Goal: Information Seeking & Learning: Find contact information

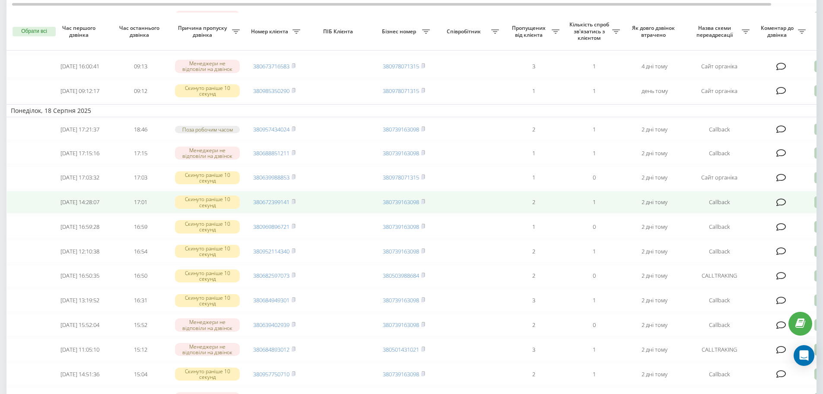
scroll to position [302, 0]
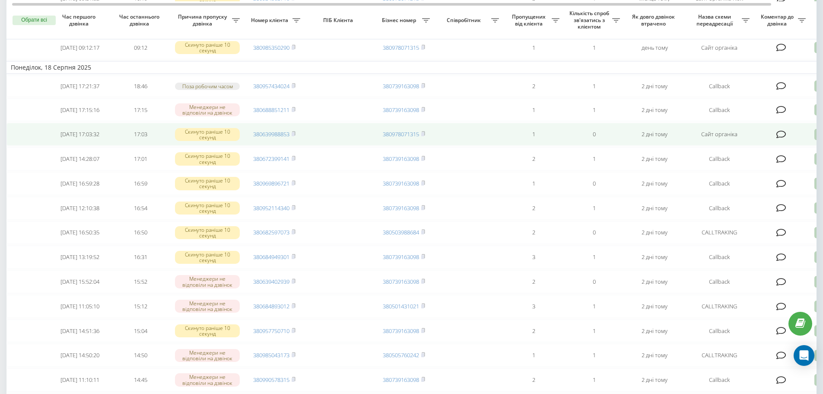
click at [782, 139] on icon at bounding box center [781, 134] width 10 height 9
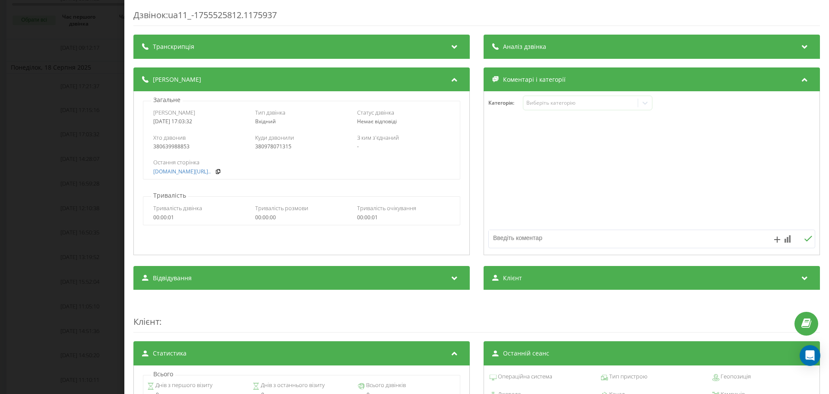
click at [77, 172] on div "Дзвінок : ua11_-1755525812.1175937 Транскрипція Для AI-аналізу майбутніх дзвінк…" at bounding box center [414, 197] width 829 height 394
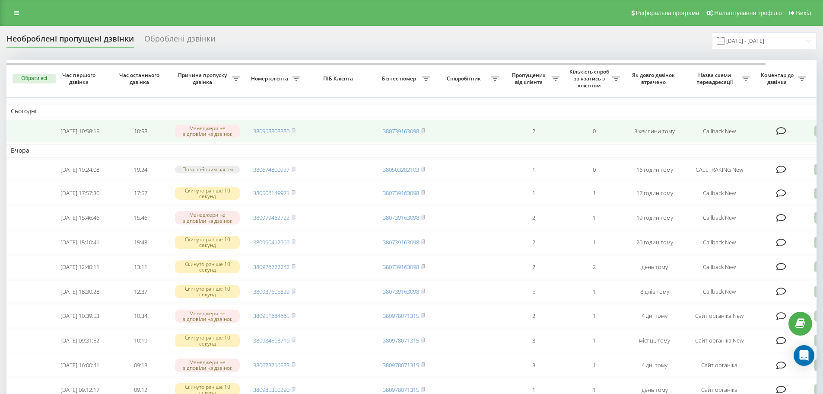
click at [786, 133] on icon at bounding box center [781, 131] width 10 height 9
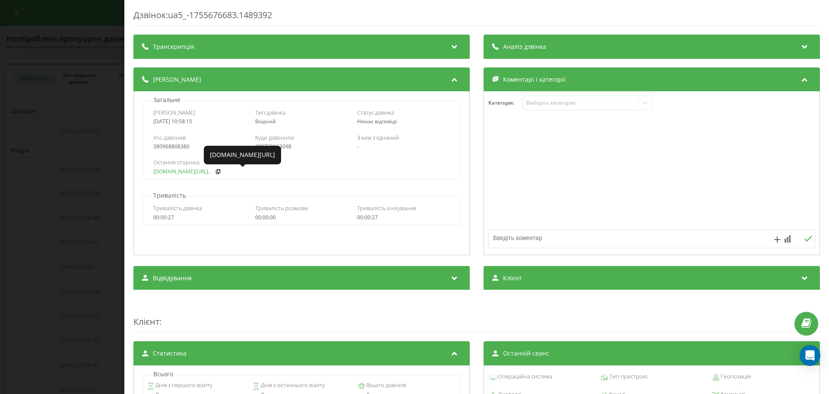
click at [171, 172] on link "fix-parts.in.ua/dvigun-c..." at bounding box center [181, 171] width 57 height 6
click at [77, 54] on div "Дзвінок : ua5_-1755676683.1489392 Транскрипція Для AI-аналізу майбутніх дзвінкі…" at bounding box center [414, 197] width 829 height 394
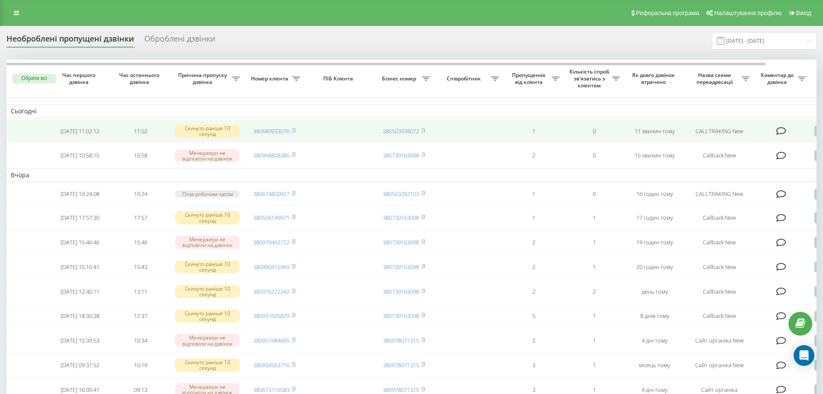
click at [779, 134] on icon at bounding box center [781, 131] width 10 height 9
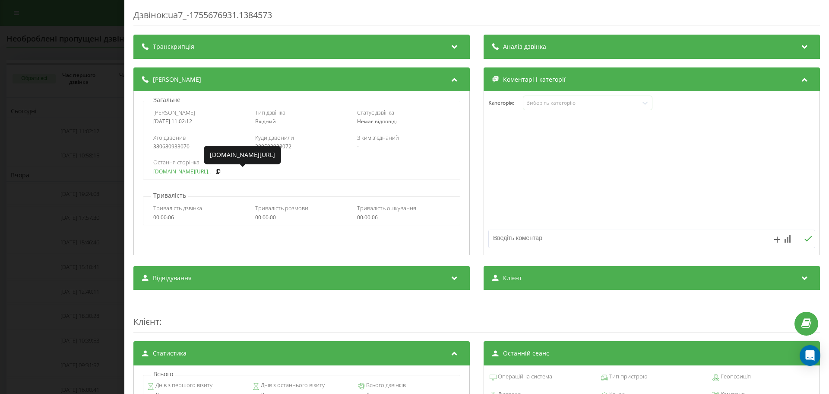
click at [176, 171] on link "fix-parts.in.ua/ford-tra..." at bounding box center [181, 171] width 57 height 6
click at [103, 68] on div "Дзвінок : ua7_-1755676931.1384573 Транскрипція Для AI-аналізу майбутніх дзвінкі…" at bounding box center [414, 197] width 829 height 394
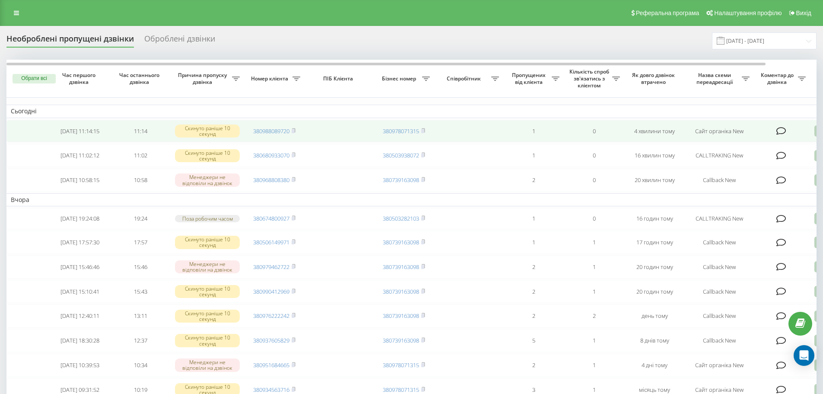
click at [780, 130] on icon at bounding box center [781, 131] width 10 height 9
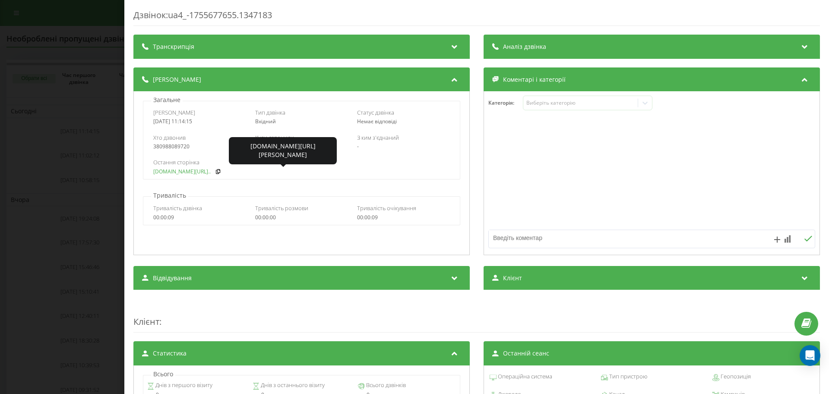
click at [170, 169] on link "[DOMAIN_NAME][URL].." at bounding box center [181, 171] width 57 height 6
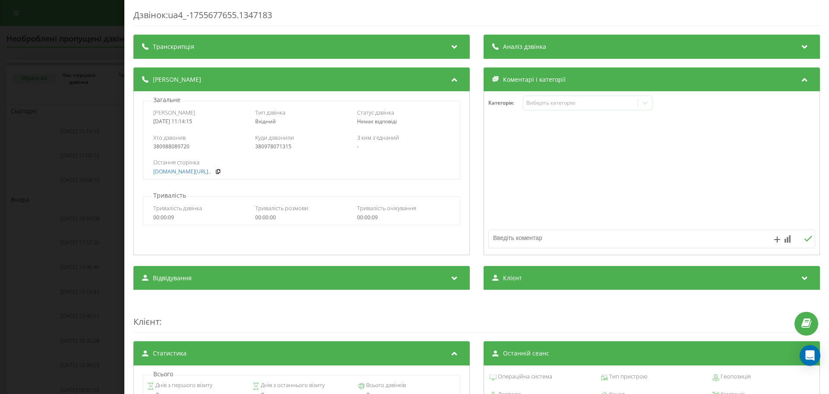
click at [72, 109] on div "Дзвінок : ua4_-1755677655.1347183 Транскрипція Для AI-аналізу майбутніх дзвінкі…" at bounding box center [414, 197] width 829 height 394
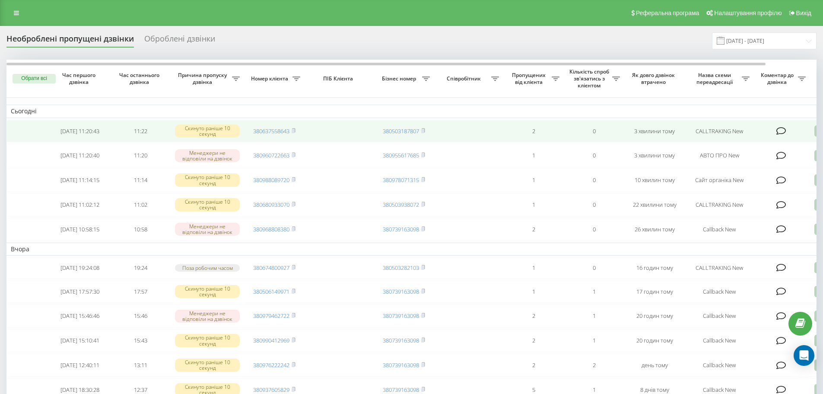
click at [781, 131] on icon at bounding box center [781, 131] width 10 height 9
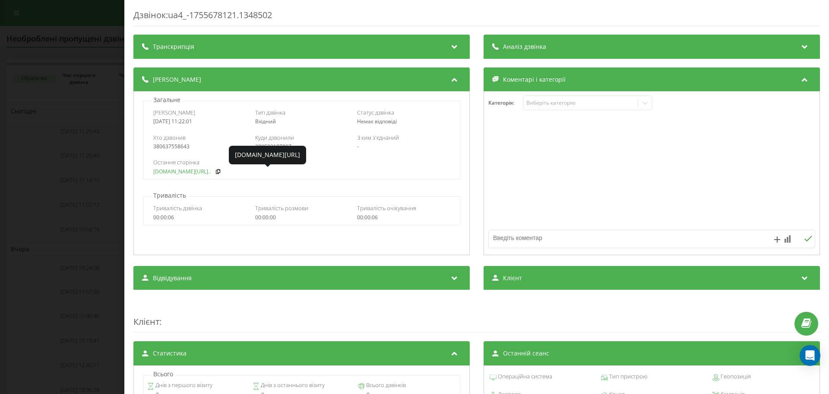
click at [169, 172] on link "fix-parts.in.ua/ru/kapot..." at bounding box center [181, 171] width 57 height 6
drag, startPoint x: 194, startPoint y: 146, endPoint x: 160, endPoint y: 152, distance: 35.2
click at [160, 152] on div "Хто дзвонив 380637558643 Куди дзвонили 380503187807 З ким з'єднаний -" at bounding box center [301, 141] width 316 height 25
copy div "0637558643"
drag, startPoint x: 53, startPoint y: 226, endPoint x: 54, endPoint y: 232, distance: 6.5
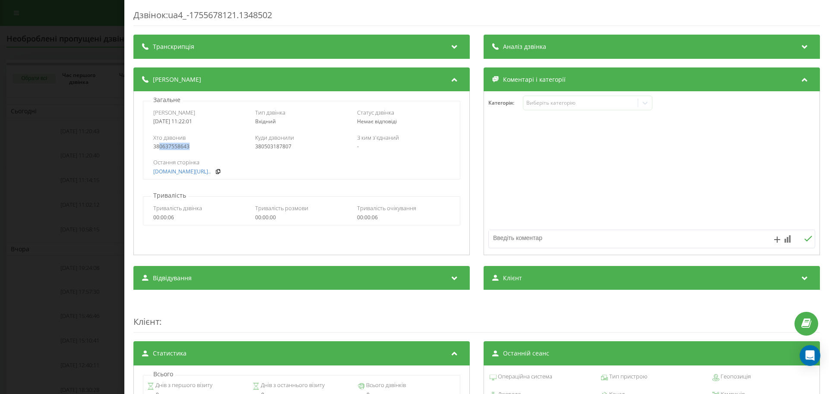
click at [54, 232] on div "Дзвінок : ua4_-1755678121.1348502 Транскрипція Для AI-аналізу майбутніх дзвінкі…" at bounding box center [414, 197] width 829 height 394
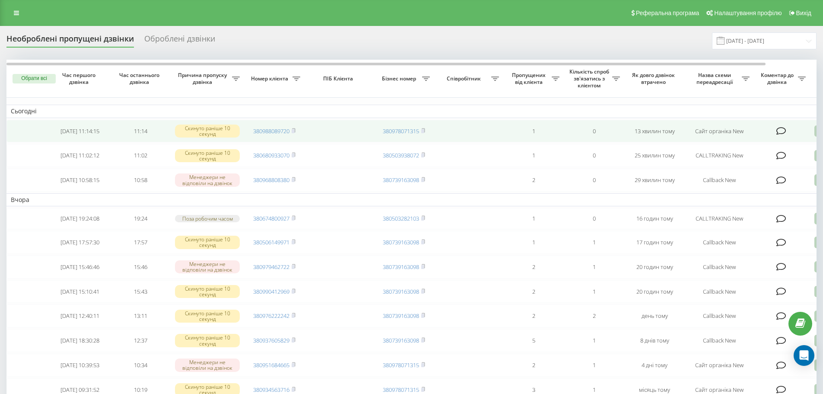
click at [782, 129] on icon at bounding box center [781, 131] width 10 height 9
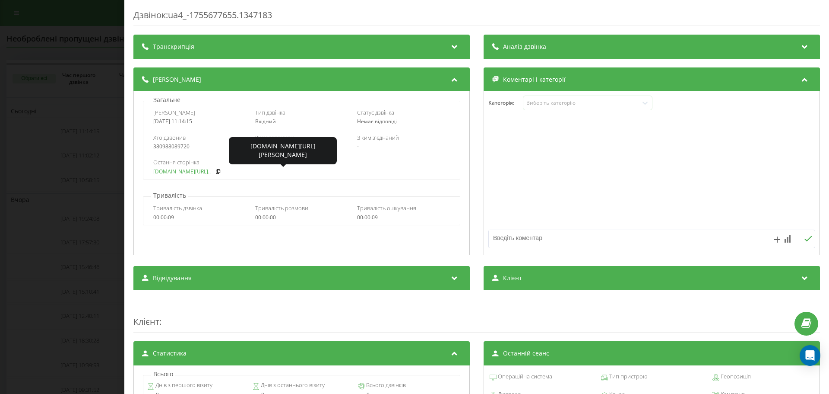
click at [192, 170] on link "[DOMAIN_NAME][URL].." at bounding box center [181, 171] width 57 height 6
